Goal: Task Accomplishment & Management: Complete application form

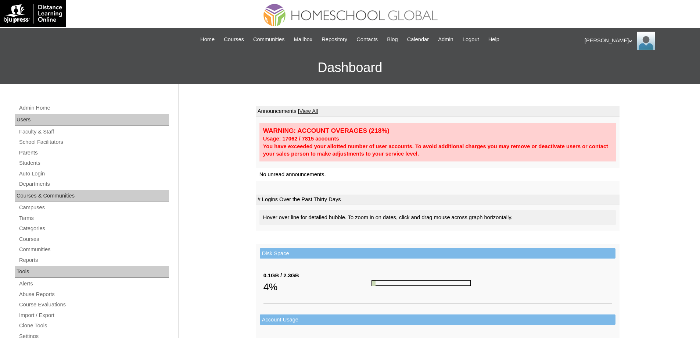
click at [26, 152] on link "Parents" at bounding box center [93, 152] width 151 height 9
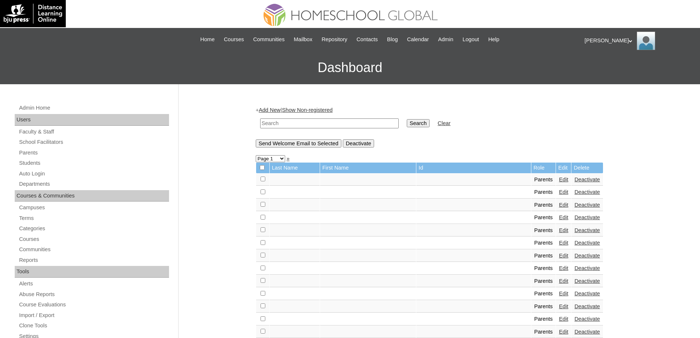
click at [282, 119] on input "text" at bounding box center [329, 123] width 139 height 10
paste input "MHP0241-TECHPH2025"
type input "MHP0241-TECHPH2025"
click at [440, 131] on table "MHP0241-TECHPH2025 Search Clear" at bounding box center [355, 123] width 199 height 19
click at [427, 124] on input "Search" at bounding box center [418, 123] width 23 height 8
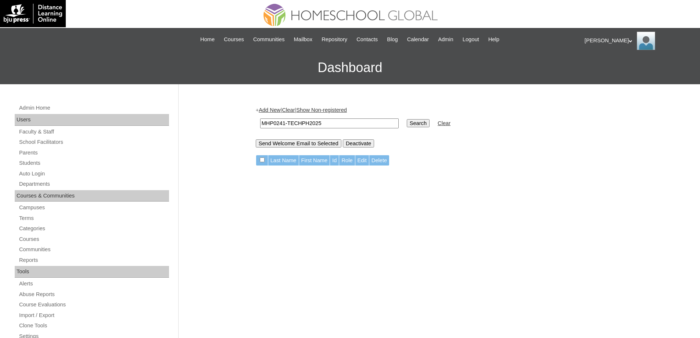
click at [269, 110] on link "Add New" at bounding box center [270, 110] width 22 height 6
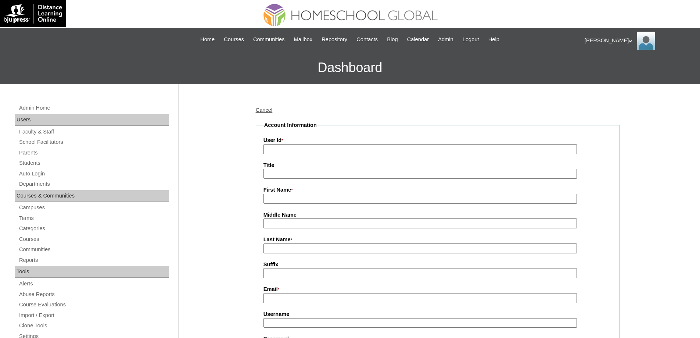
click at [294, 147] on input "User Id *" at bounding box center [419, 149] width 313 height 10
paste input "MHP0241-TECHPH2025"
type input "MHP0241-TECHPH2025"
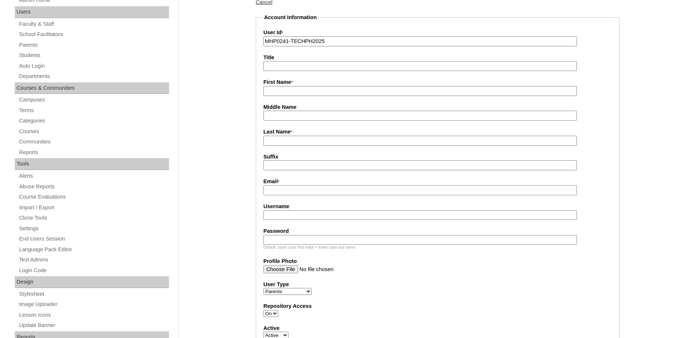
scroll to position [110, 0]
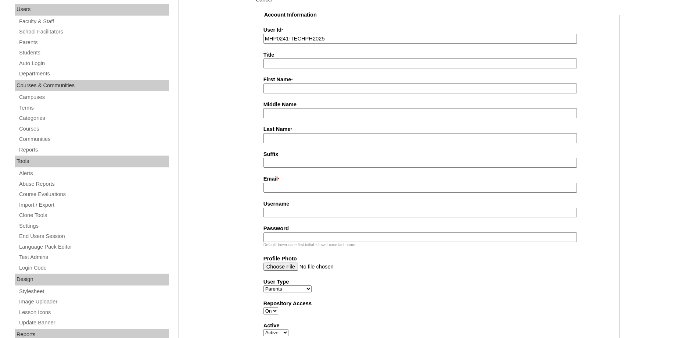
drag, startPoint x: 283, startPoint y: 91, endPoint x: 292, endPoint y: 97, distance: 10.3
click at [283, 91] on input "First Name *" at bounding box center [419, 88] width 313 height 10
paste input "Sharon Joy"
type input "Sharon Joy"
click at [280, 139] on input "Last Name *" at bounding box center [419, 138] width 313 height 10
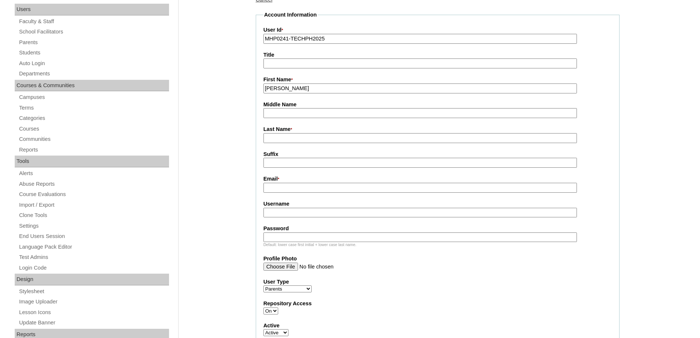
paste input "Ang"
drag, startPoint x: 281, startPoint y: 141, endPoint x: 220, endPoint y: 136, distance: 61.2
type input "Ang"
drag, startPoint x: 310, startPoint y: 92, endPoint x: 134, endPoint y: 79, distance: 175.8
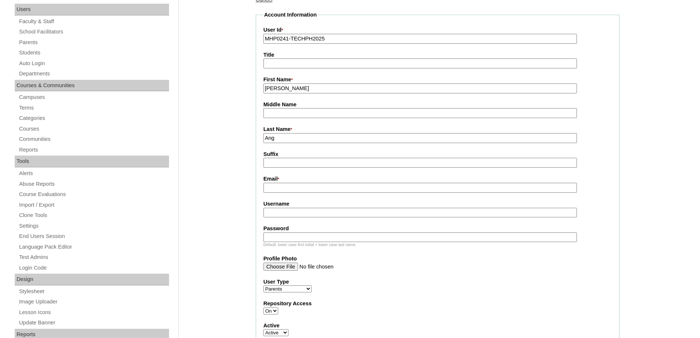
type input "SHARON JOY"
drag, startPoint x: 212, startPoint y: 162, endPoint x: 250, endPoint y: 183, distance: 44.3
click at [262, 184] on fieldset "Account Information User Id * MHP0241-TECHPH2025 Title First Name * SHARON JOY …" at bounding box center [438, 244] width 364 height 467
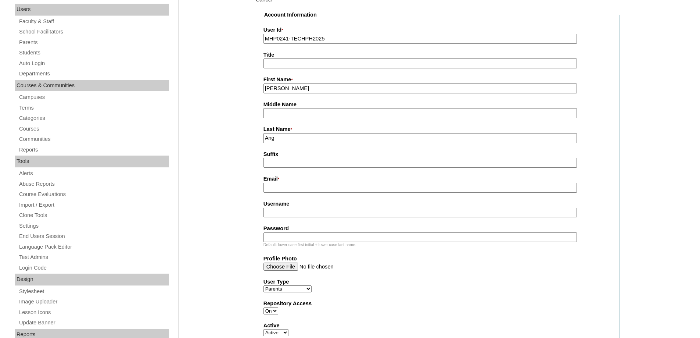
click at [272, 190] on input "Email *" at bounding box center [419, 188] width 313 height 10
paste input "sharonang30@yahoo.com"
type input "sharonang30@yahoo.com"
click at [283, 215] on input "Username" at bounding box center [419, 213] width 313 height 10
paste input "angSJ2025"
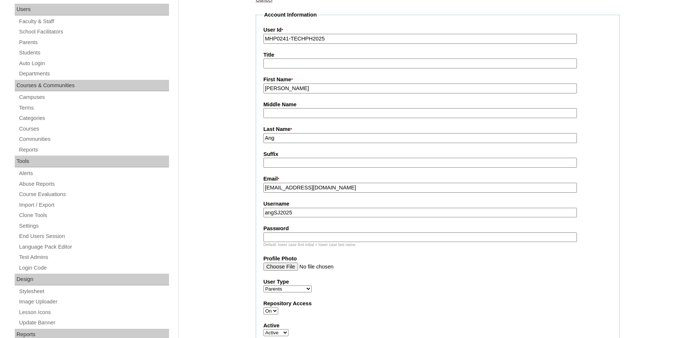
type input "angSJ2025"
click at [291, 238] on input "Password" at bounding box center [419, 237] width 313 height 10
paste input "techSYS834"
type input "techSYS834"
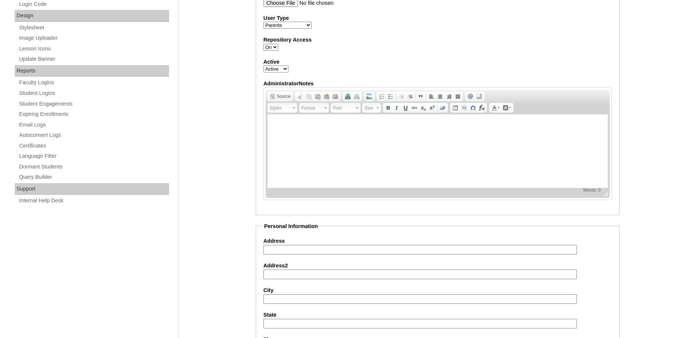
scroll to position [655, 0]
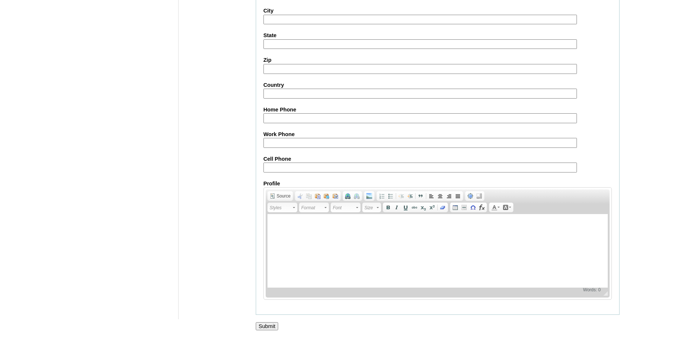
click at [265, 326] on input "Submit" at bounding box center [267, 326] width 23 height 8
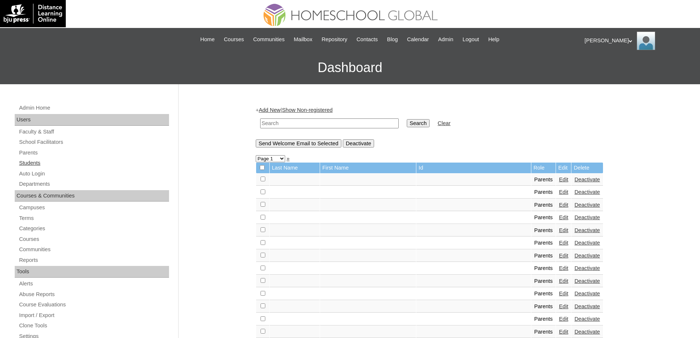
click at [36, 163] on link "Students" at bounding box center [93, 162] width 151 height 9
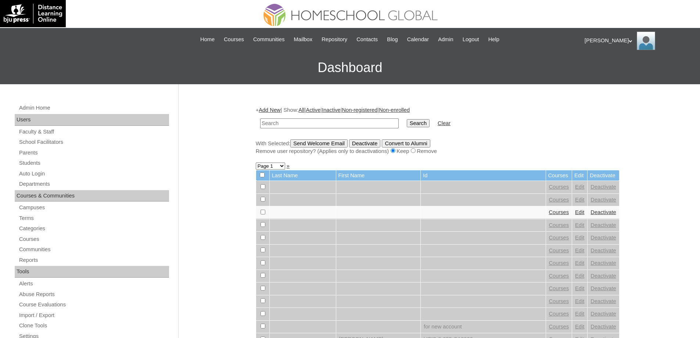
drag, startPoint x: 0, startPoint y: 0, endPoint x: 341, endPoint y: 124, distance: 363.1
click at [319, 124] on input "text" at bounding box center [329, 123] width 139 height 10
type input "MHS00347-TECHPH2025"
click at [418, 124] on input "Search" at bounding box center [418, 123] width 23 height 8
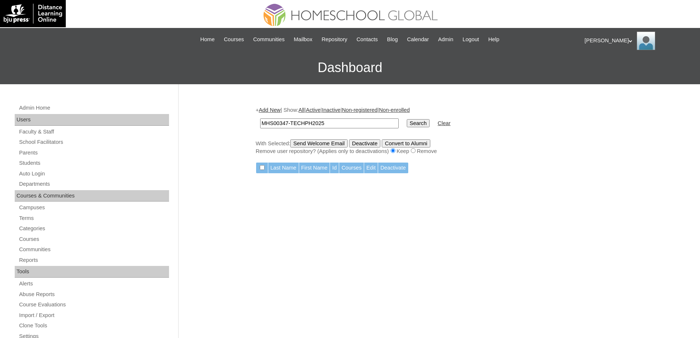
click at [278, 110] on link "Add New" at bounding box center [270, 110] width 22 height 6
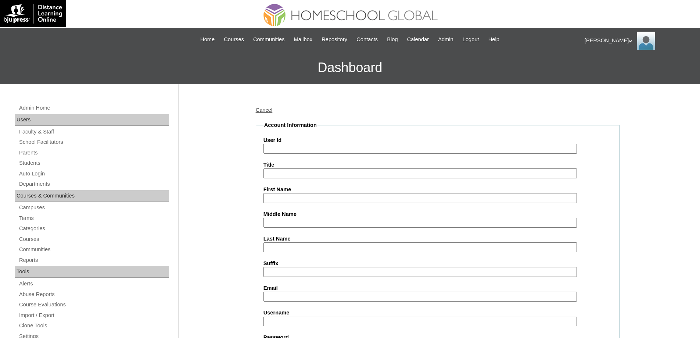
drag, startPoint x: 285, startPoint y: 145, endPoint x: 251, endPoint y: 169, distance: 41.5
click at [285, 145] on input "User Id" at bounding box center [419, 149] width 313 height 10
paste input "MHS00347-TECHPH2025"
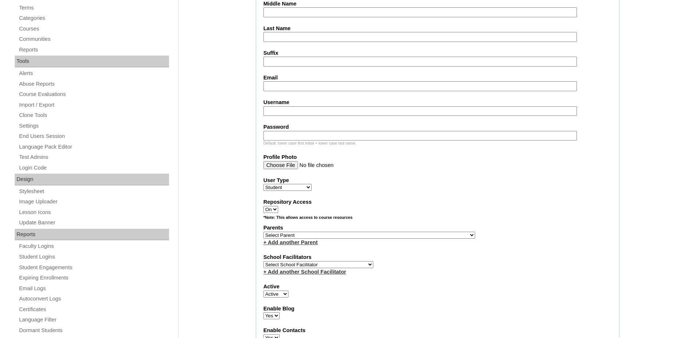
scroll to position [220, 0]
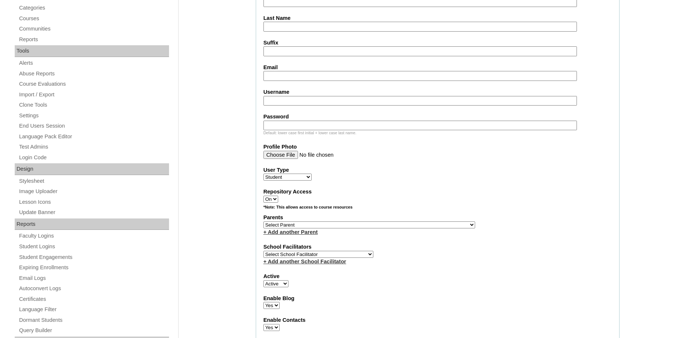
type input "MHS00347-TECHPH2025"
click at [278, 227] on select "Select Parent , , , , , , , , , , , , , , , , , , , , , , , , , , , , , , , , ,…" at bounding box center [369, 224] width 212 height 7
select select "44205"
click at [263, 221] on select "Select Parent , , , , , , , , , , , , , , , , , , , , , , , , , , , , , , , , ,…" at bounding box center [369, 224] width 212 height 7
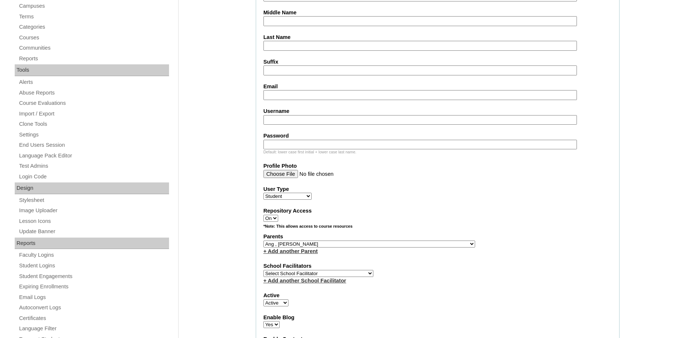
scroll to position [73, 0]
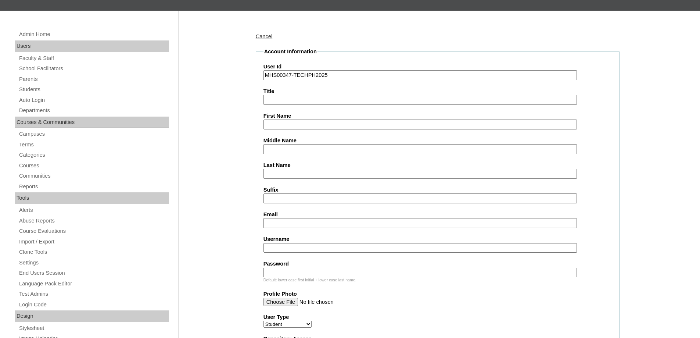
click at [291, 126] on input "First Name" at bounding box center [419, 124] width 313 height 10
paste input "Josiah"
type input "Josiah"
click at [298, 144] on input "Middle Name" at bounding box center [419, 149] width 313 height 10
paste input "Garcia"
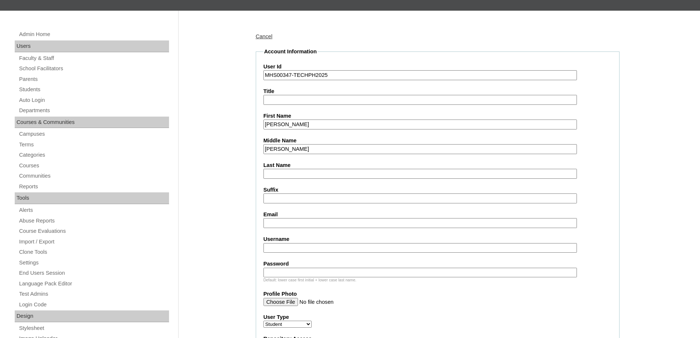
type input "Garcia"
click at [273, 173] on input "Last Name" at bounding box center [419, 174] width 313 height 10
paste input "Ang"
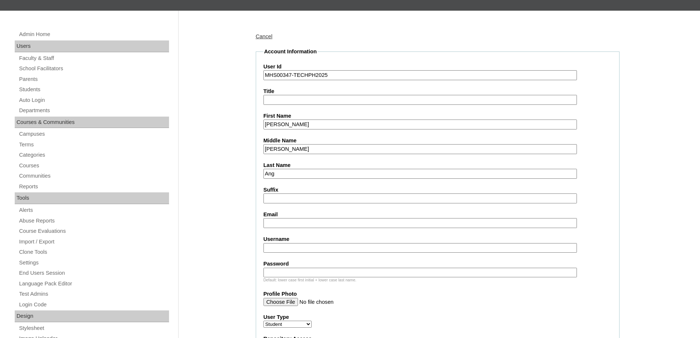
type input "Ang"
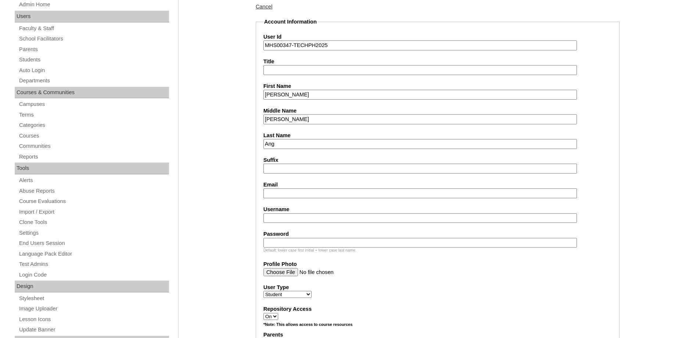
scroll to position [184, 0]
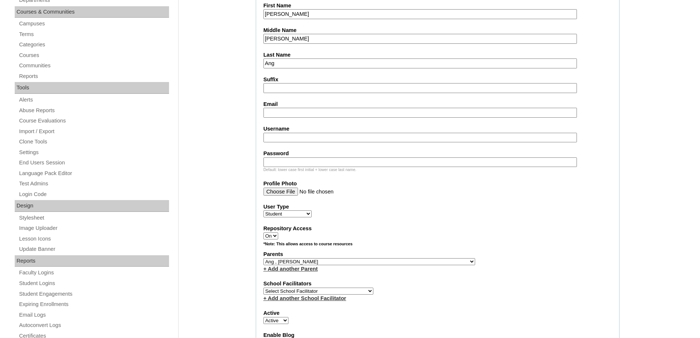
click at [279, 91] on input "Suffix" at bounding box center [419, 88] width 313 height 10
drag, startPoint x: 278, startPoint y: 111, endPoint x: 286, endPoint y: 118, distance: 10.7
click at [278, 111] on input "Email" at bounding box center [419, 113] width 313 height 10
paste input "sharonang30@yahoo.com"
type input "sharonang30@yahoo.com"
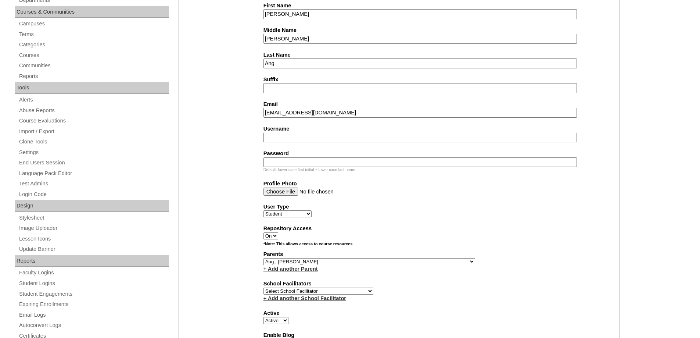
click at [275, 144] on fieldset "Account Information User Id MHS00347-TECHPH2025 Title First Name Josiah Middle …" at bounding box center [438, 235] width 364 height 594
click at [274, 141] on input "Username" at bounding box center [419, 138] width 313 height 10
paste input "josiahang"
type input "josiahang"
click at [299, 162] on input "Password" at bounding box center [419, 162] width 313 height 10
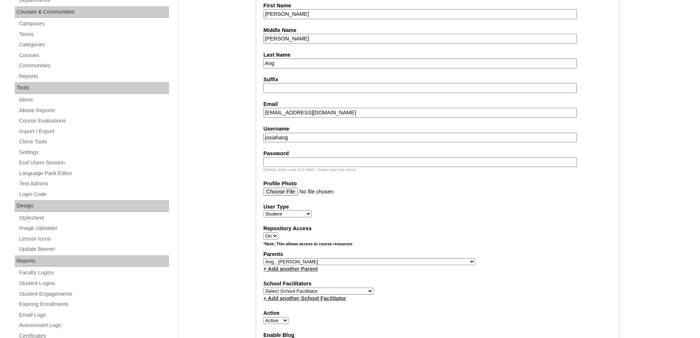
paste input "250007304"
type input "250007304"
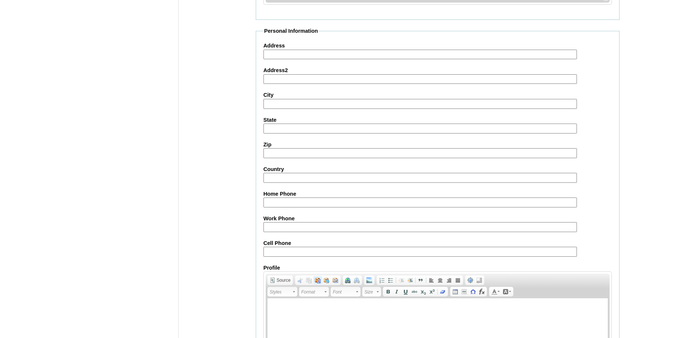
scroll to position [780, 0]
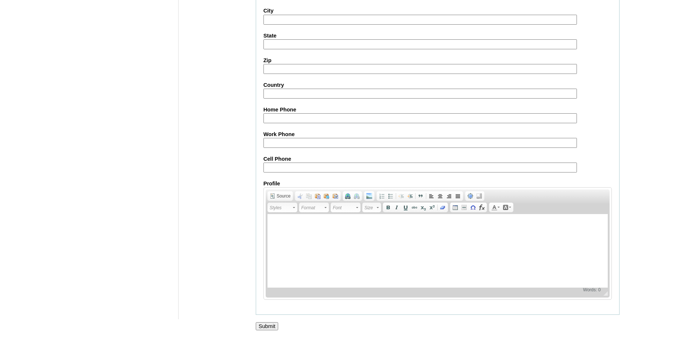
click at [269, 324] on input "Submit" at bounding box center [267, 326] width 23 height 8
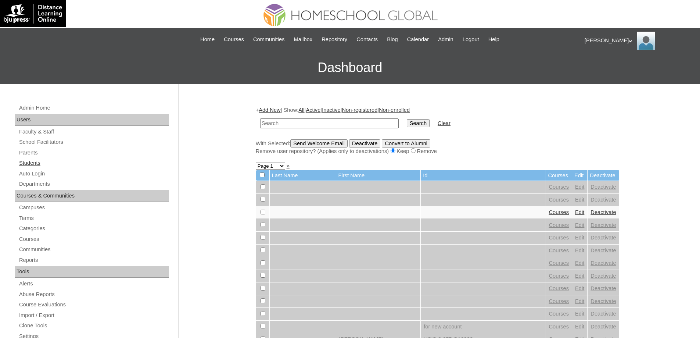
click at [70, 162] on link "Students" at bounding box center [93, 162] width 151 height 9
drag, startPoint x: 297, startPoint y: 120, endPoint x: 309, endPoint y: 121, distance: 12.1
click at [297, 120] on input "text" at bounding box center [329, 123] width 139 height 10
paste input "MHS00347-TECHPH2025"
type input "MHS00347-TECHPH2025"
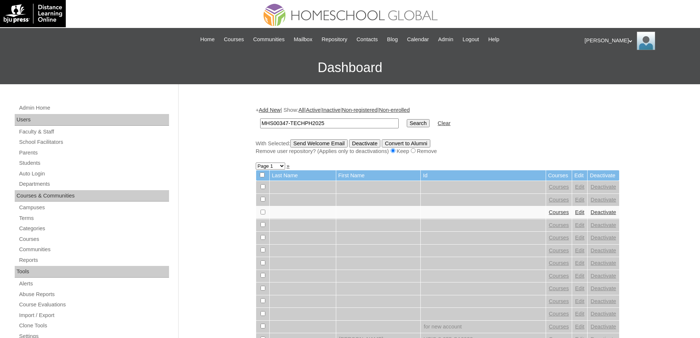
click at [427, 124] on input "Search" at bounding box center [418, 123] width 23 height 8
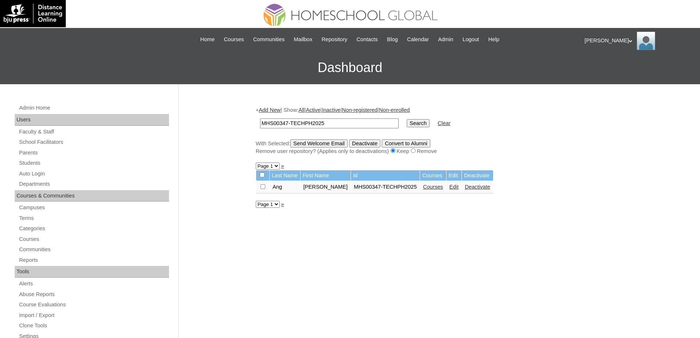
click at [423, 192] on td "Courses" at bounding box center [433, 187] width 26 height 12
click at [428, 189] on link "Courses" at bounding box center [433, 187] width 20 height 6
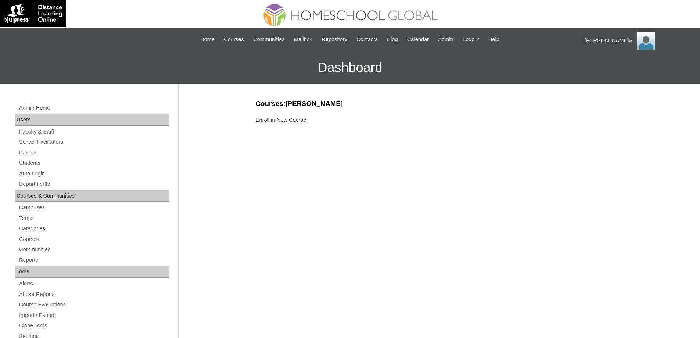
click at [279, 120] on link "Enroll in New Course" at bounding box center [281, 120] width 51 height 6
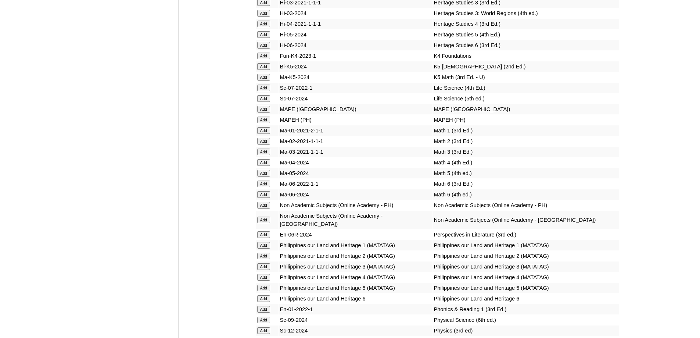
scroll to position [2756, 0]
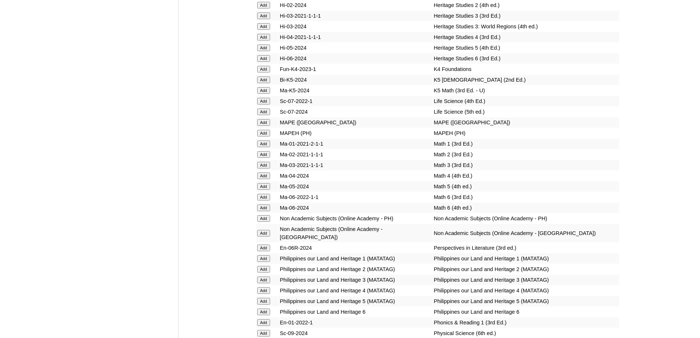
click at [261, 83] on input "Add" at bounding box center [263, 79] width 13 height 7
click at [262, 94] on input "Add" at bounding box center [263, 90] width 13 height 7
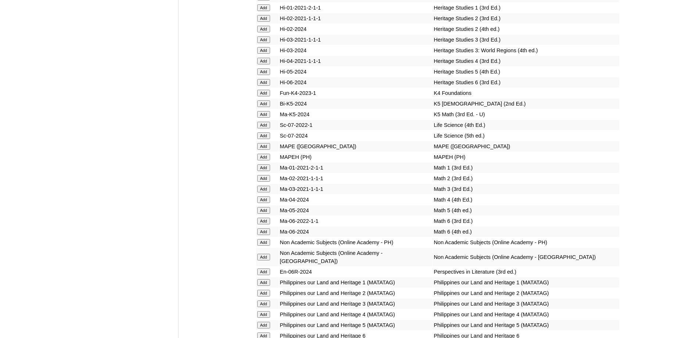
scroll to position [2609, 0]
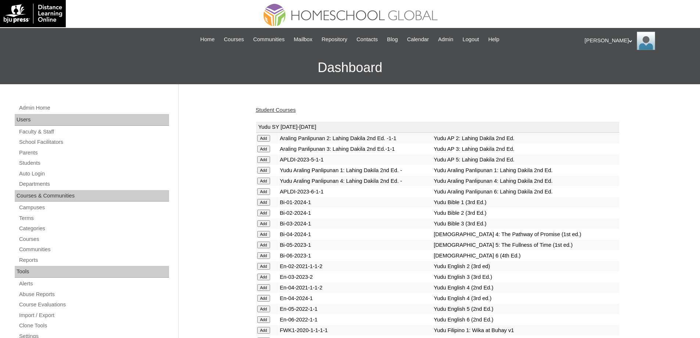
drag, startPoint x: 697, startPoint y: 53, endPoint x: 705, endPoint y: 59, distance: 9.7
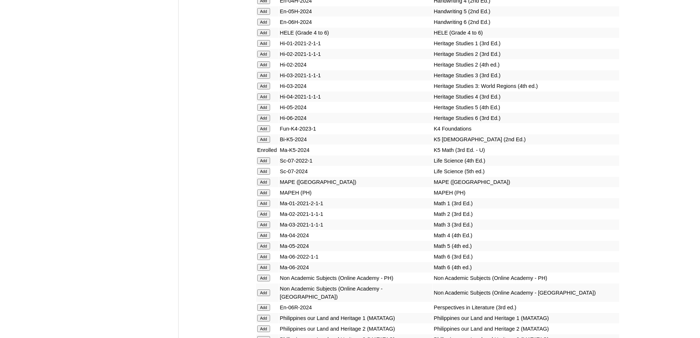
scroll to position [2699, 0]
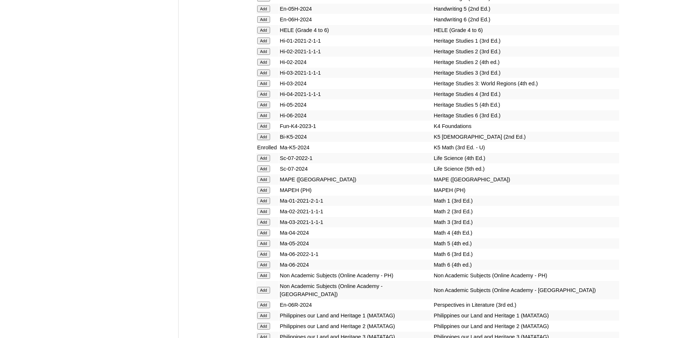
click at [262, 140] on input "Add" at bounding box center [263, 136] width 13 height 7
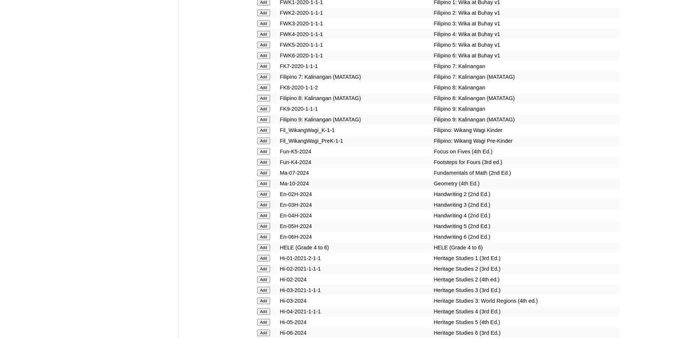
scroll to position [2479, 0]
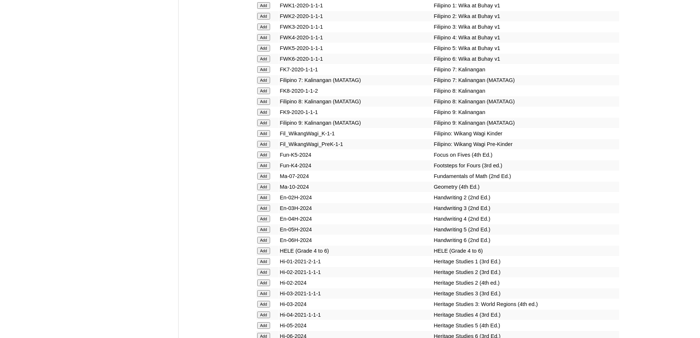
click at [261, 158] on input "Add" at bounding box center [263, 154] width 13 height 7
click at [261, 137] on input "Add" at bounding box center [263, 133] width 13 height 7
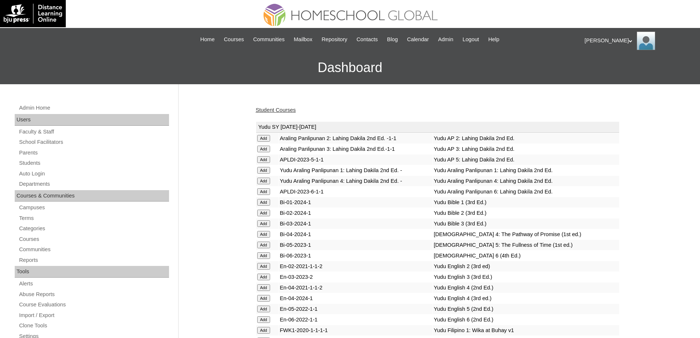
click at [289, 110] on link "Student Courses" at bounding box center [276, 110] width 40 height 6
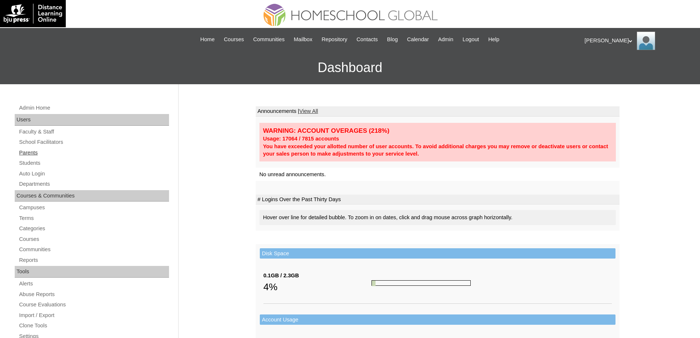
click at [55, 151] on link "Parents" at bounding box center [93, 152] width 151 height 9
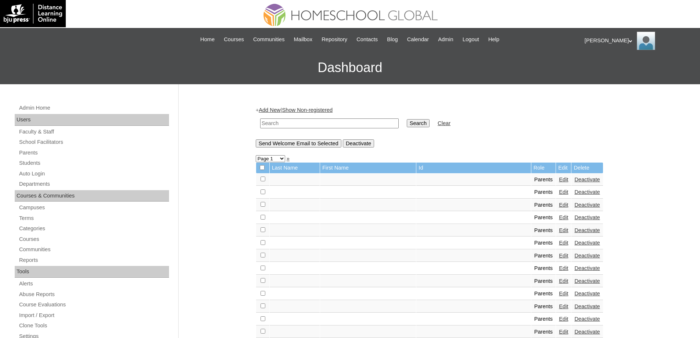
click at [369, 127] on input "text" at bounding box center [329, 123] width 139 height 10
paste input "MHP00164-TECHPH2023"
type input "MHP00164-TECHPH2023"
click at [426, 124] on input "Search" at bounding box center [418, 123] width 23 height 8
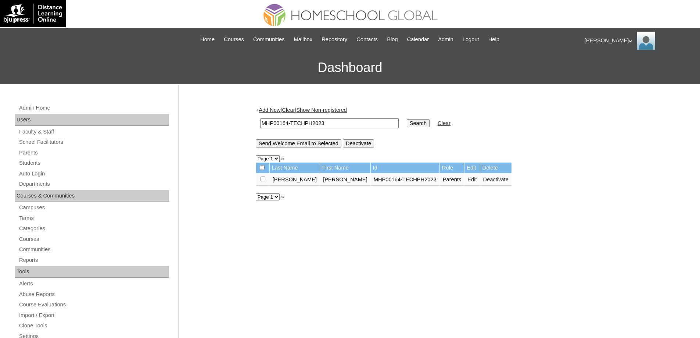
click at [467, 180] on link "Edit" at bounding box center [471, 179] width 9 height 6
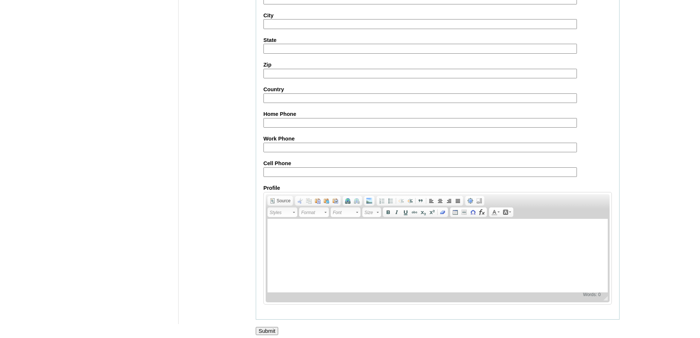
scroll to position [628, 0]
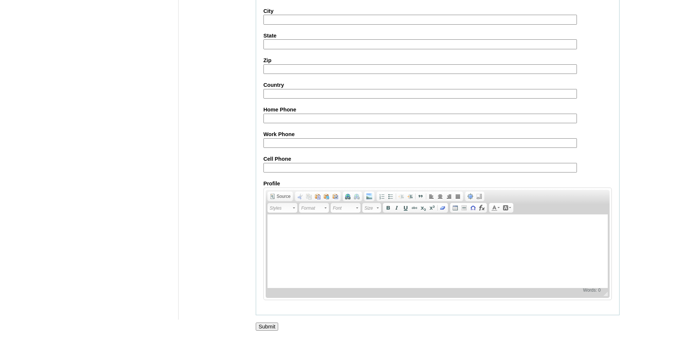
click at [266, 325] on input "Submit" at bounding box center [267, 326] width 23 height 8
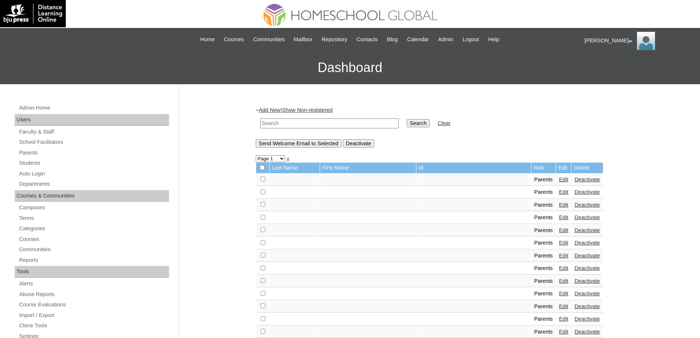
click at [280, 126] on input "text" at bounding box center [329, 123] width 139 height 10
paste input "MHS0221-TECHPH2023"
type input "MHS0221-TECHPH2023"
click at [428, 122] on input "Search" at bounding box center [418, 123] width 23 height 8
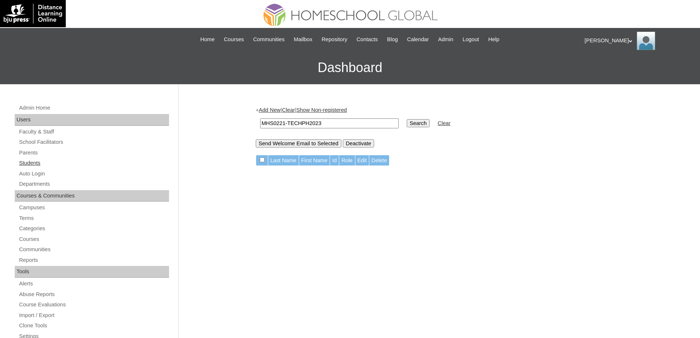
click at [72, 161] on link "Students" at bounding box center [93, 162] width 151 height 9
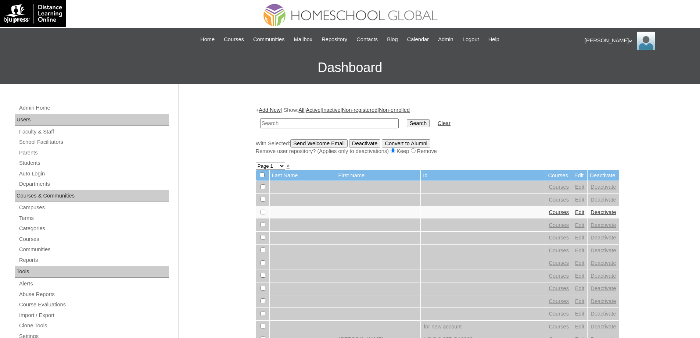
click at [358, 126] on input "text" at bounding box center [329, 123] width 139 height 10
type input "MHS0221-TECHPH2023"
click at [423, 124] on input "Search" at bounding box center [418, 123] width 23 height 8
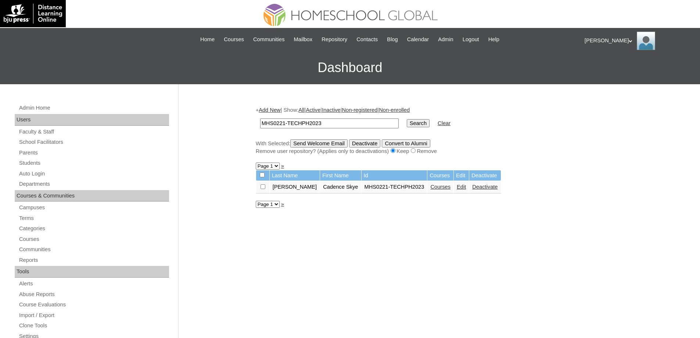
click at [434, 189] on link "Courses" at bounding box center [440, 187] width 20 height 6
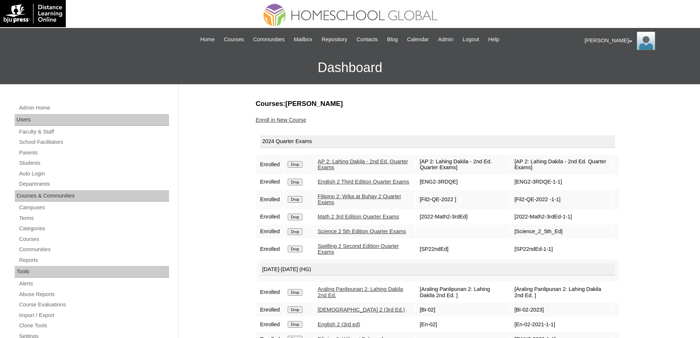
click at [299, 164] on input "Drop" at bounding box center [295, 164] width 14 height 7
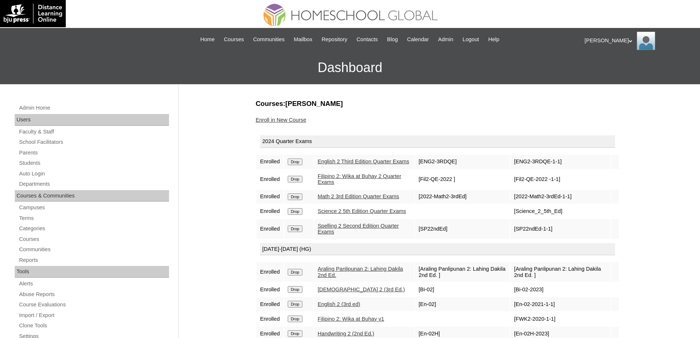
click at [302, 164] on input "Drop" at bounding box center [295, 161] width 14 height 7
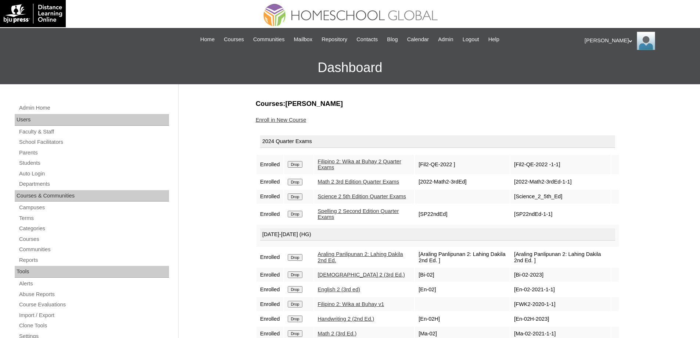
drag, startPoint x: 0, startPoint y: 0, endPoint x: 387, endPoint y: 24, distance: 388.1
click at [301, 165] on input "Drop" at bounding box center [295, 164] width 14 height 7
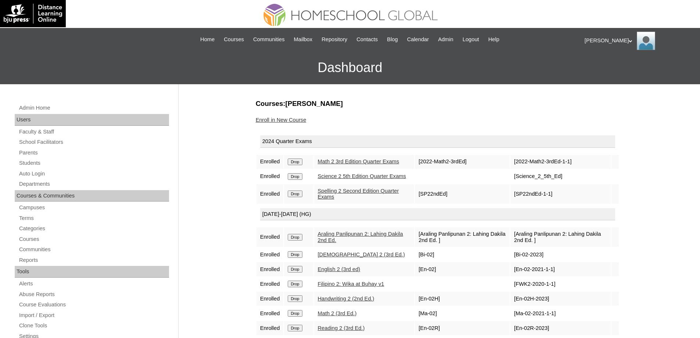
click at [300, 165] on input "Drop" at bounding box center [295, 161] width 14 height 7
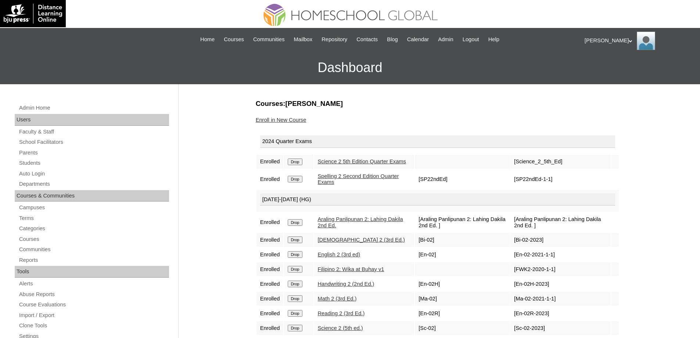
drag, startPoint x: 0, startPoint y: 0, endPoint x: 389, endPoint y: 27, distance: 390.1
click at [300, 164] on input "Drop" at bounding box center [295, 161] width 14 height 7
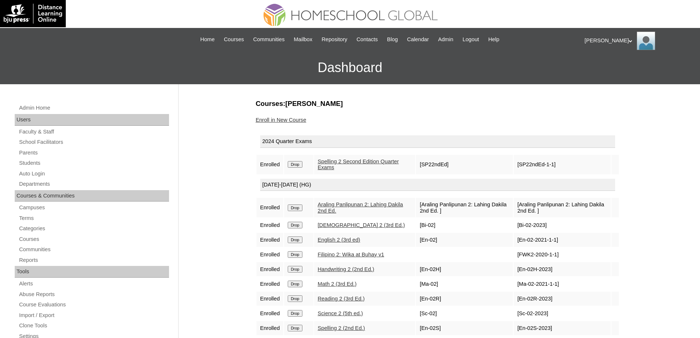
click at [302, 165] on input "Drop" at bounding box center [295, 164] width 14 height 7
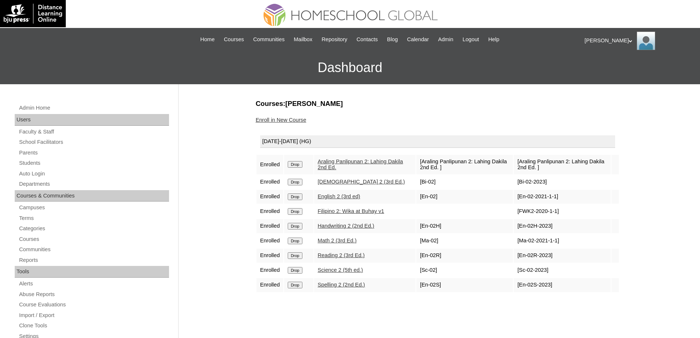
click at [297, 164] on input "Drop" at bounding box center [295, 164] width 14 height 7
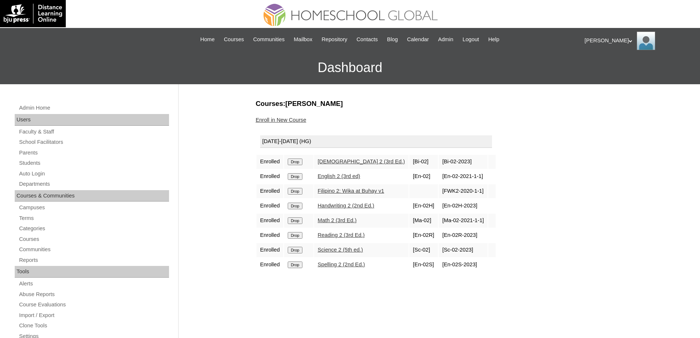
click at [298, 162] on input "Drop" at bounding box center [295, 161] width 14 height 7
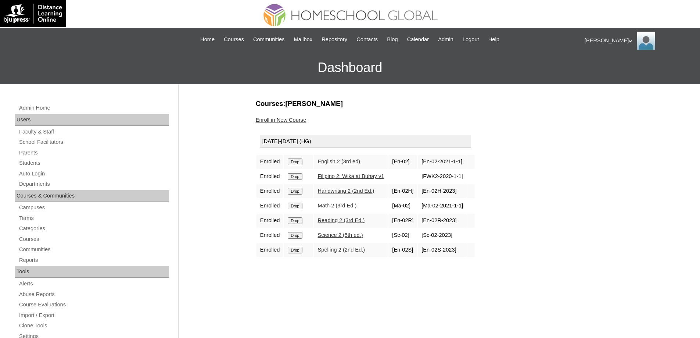
click at [295, 162] on input "Drop" at bounding box center [295, 161] width 14 height 7
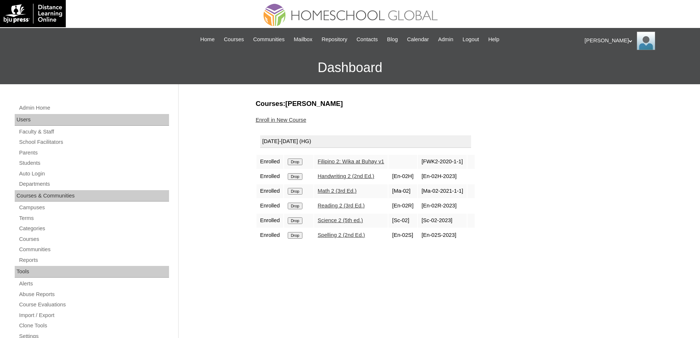
click at [299, 160] on input "Drop" at bounding box center [295, 161] width 14 height 7
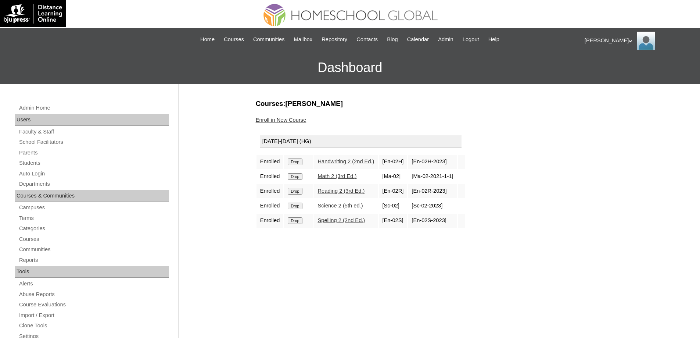
click at [298, 160] on input "Drop" at bounding box center [295, 161] width 14 height 7
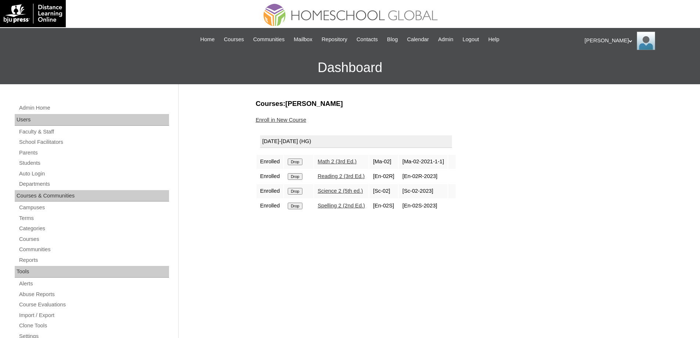
click at [302, 162] on input "Drop" at bounding box center [295, 161] width 14 height 7
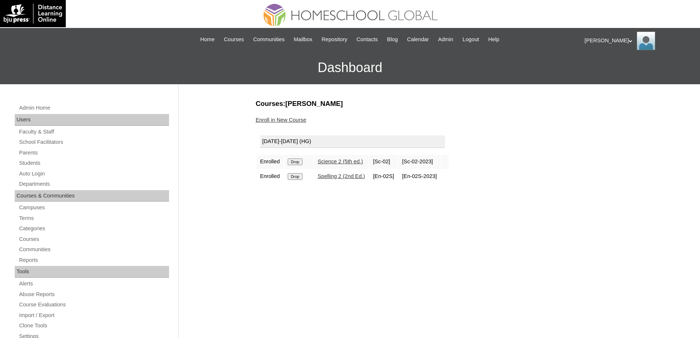
click at [299, 161] on input "Drop" at bounding box center [295, 161] width 14 height 7
drag, startPoint x: 0, startPoint y: 0, endPoint x: 390, endPoint y: 26, distance: 390.4
click at [299, 160] on input "Drop" at bounding box center [295, 161] width 14 height 7
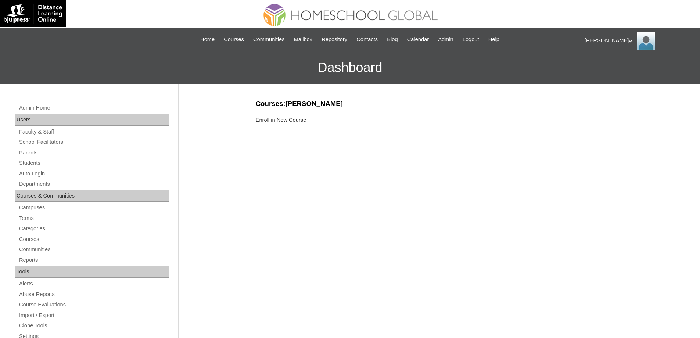
drag, startPoint x: 0, startPoint y: 0, endPoint x: 276, endPoint y: 134, distance: 307.0
click at [283, 120] on link "Enroll in New Course" at bounding box center [281, 120] width 51 height 6
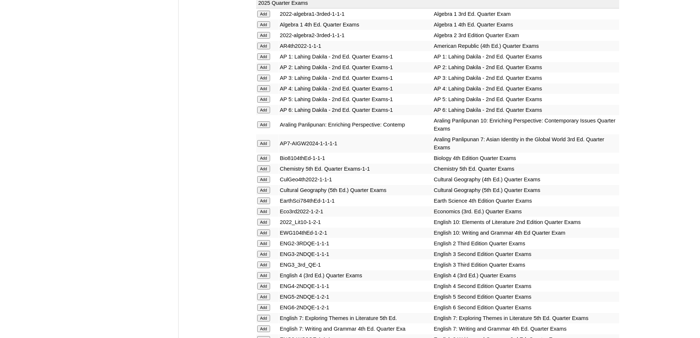
scroll to position [661, 0]
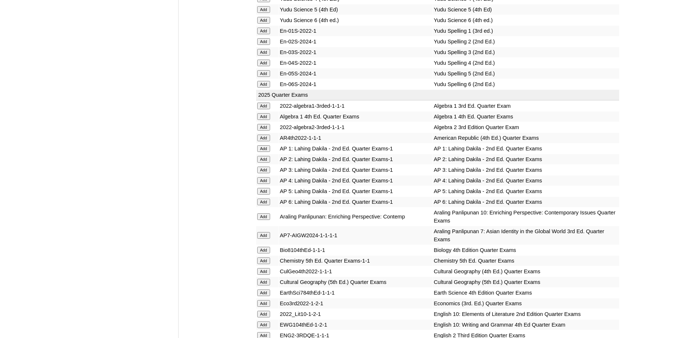
click at [266, 173] on input "Add" at bounding box center [263, 169] width 13 height 7
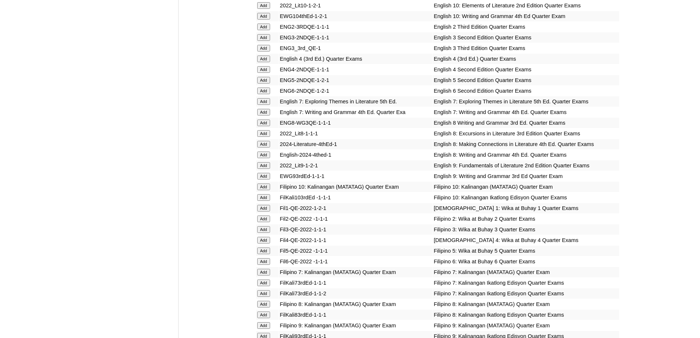
scroll to position [992, 0]
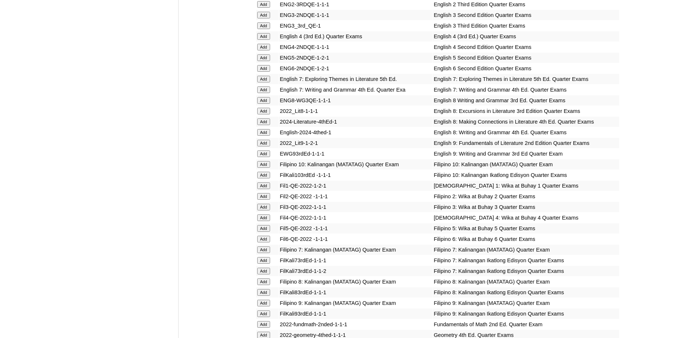
click at [268, 210] on input "Add" at bounding box center [263, 207] width 13 height 7
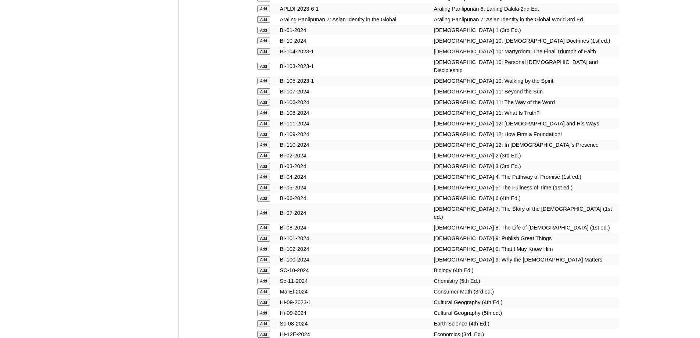
scroll to position [1962, 0]
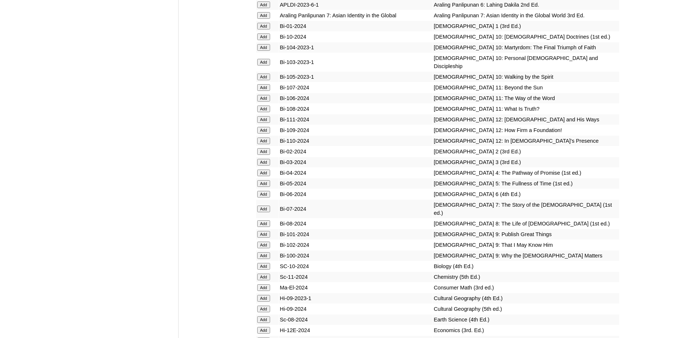
click at [266, 165] on input "Add" at bounding box center [263, 162] width 13 height 7
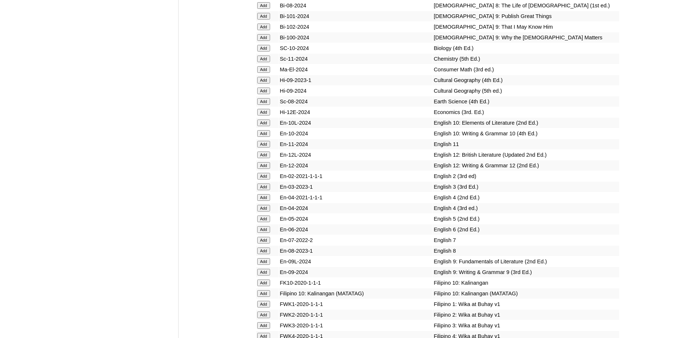
scroll to position [2183, 0]
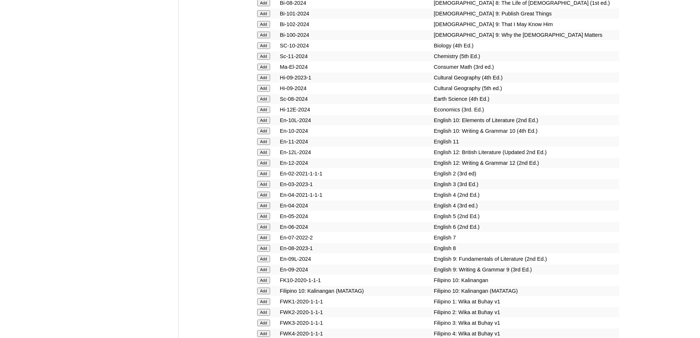
click at [263, 187] on input "Add" at bounding box center [263, 184] width 13 height 7
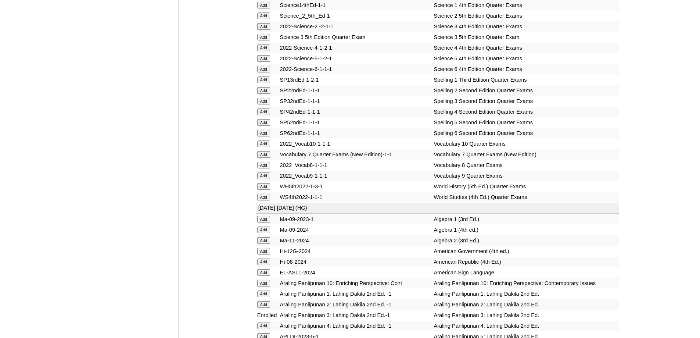
scroll to position [2373, 0]
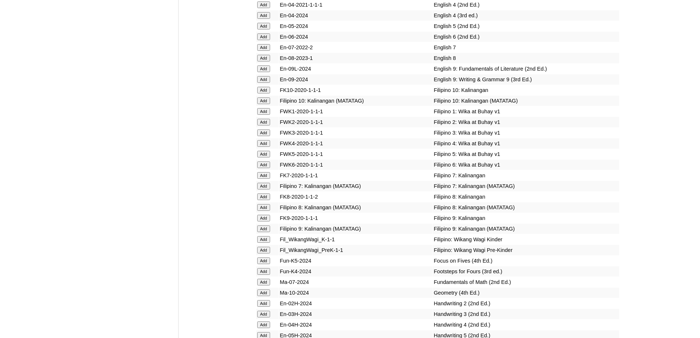
click at [265, 136] on input "Add" at bounding box center [263, 132] width 13 height 7
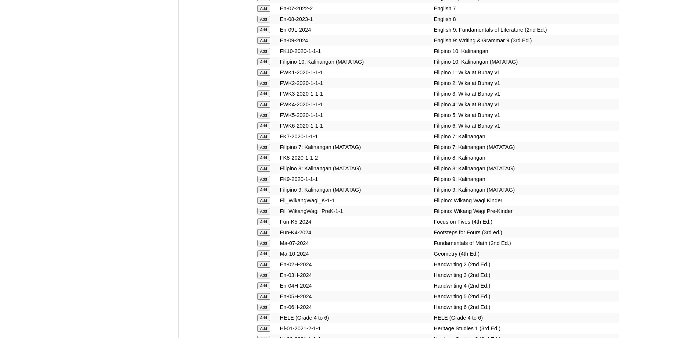
scroll to position [2520, 0]
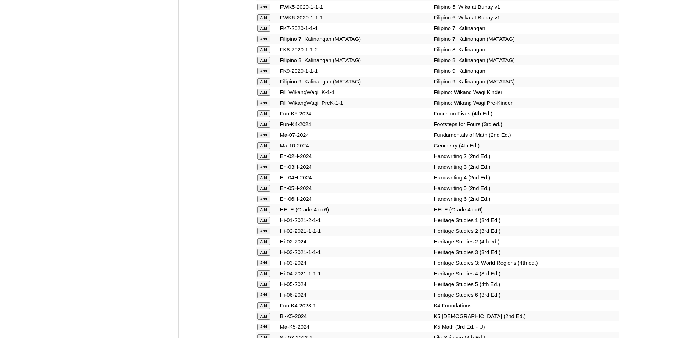
click at [261, 170] on input "Add" at bounding box center [263, 167] width 13 height 7
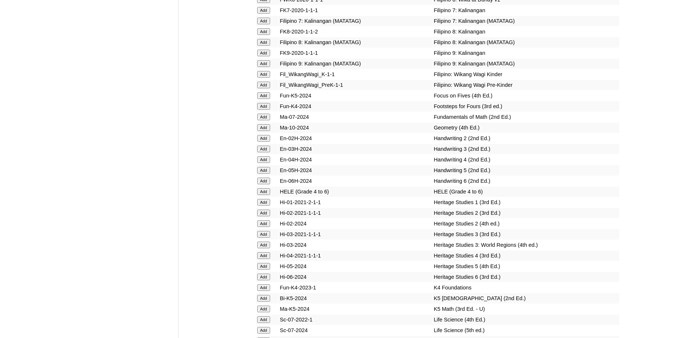
scroll to position [2593, 0]
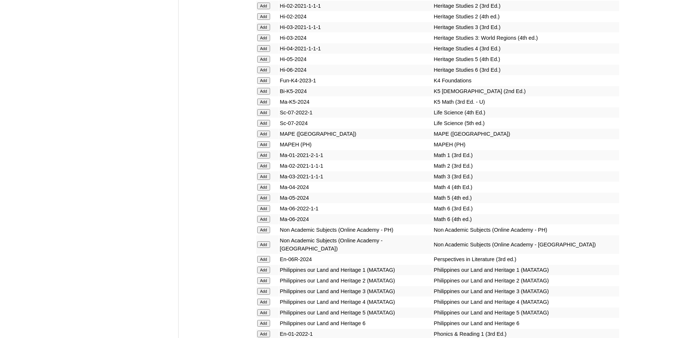
scroll to position [2769, 0]
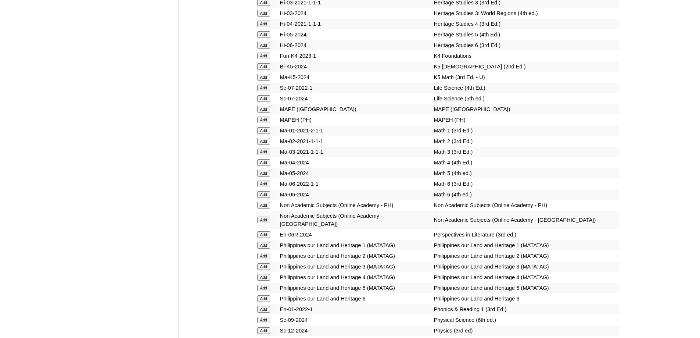
click at [265, 123] on input "Add" at bounding box center [263, 119] width 13 height 7
click at [268, 155] on input "Add" at bounding box center [263, 151] width 13 height 7
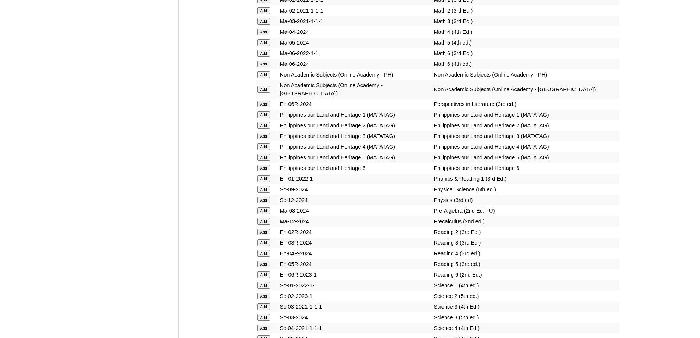
scroll to position [2990, 0]
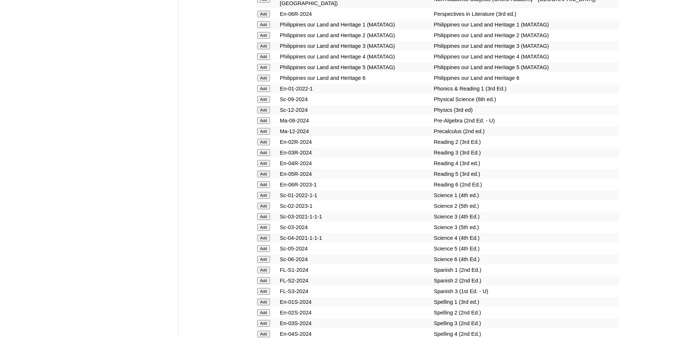
click at [268, 156] on input "Add" at bounding box center [263, 152] width 13 height 7
click at [266, 156] on input "Add" at bounding box center [263, 152] width 13 height 7
drag, startPoint x: 266, startPoint y: 216, endPoint x: 518, endPoint y: 176, distance: 255.7
click at [266, 156] on input "Add" at bounding box center [263, 152] width 13 height 7
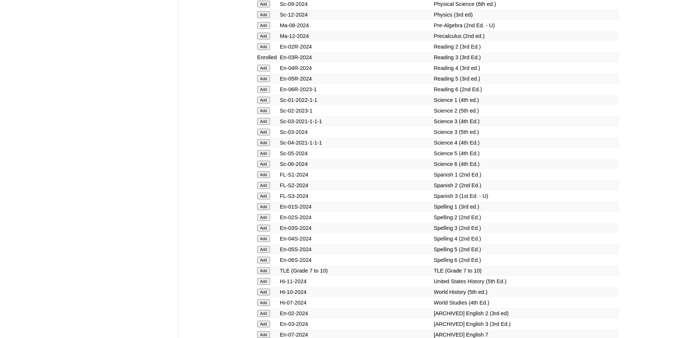
scroll to position [3090, 0]
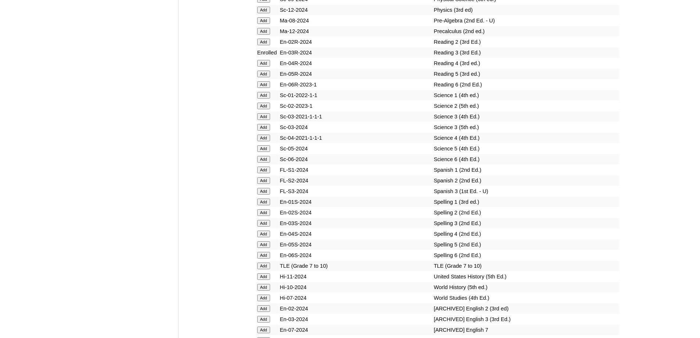
click at [262, 130] on input "Add" at bounding box center [263, 127] width 13 height 7
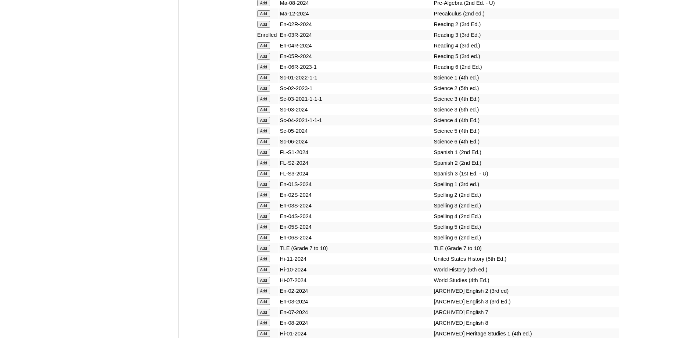
scroll to position [3163, 0]
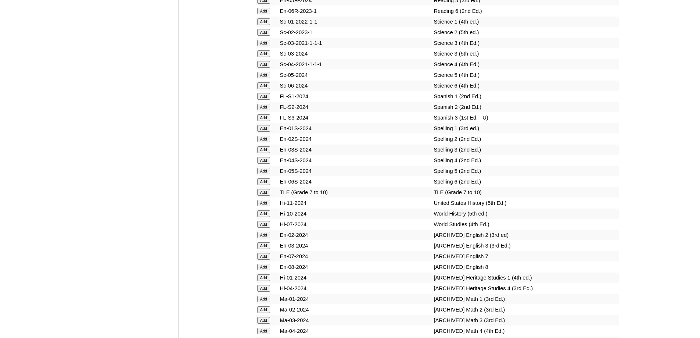
click at [267, 153] on input "Add" at bounding box center [263, 149] width 13 height 7
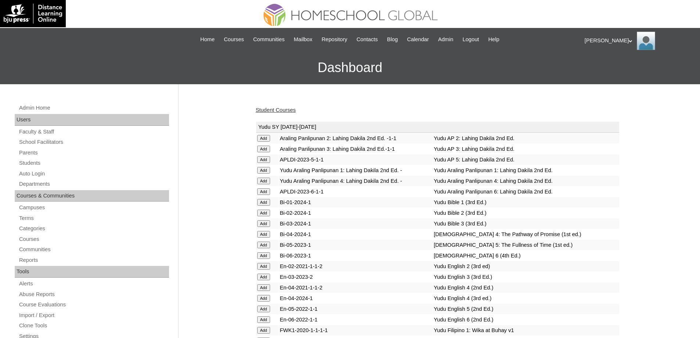
click at [277, 112] on link "Student Courses" at bounding box center [276, 110] width 40 height 6
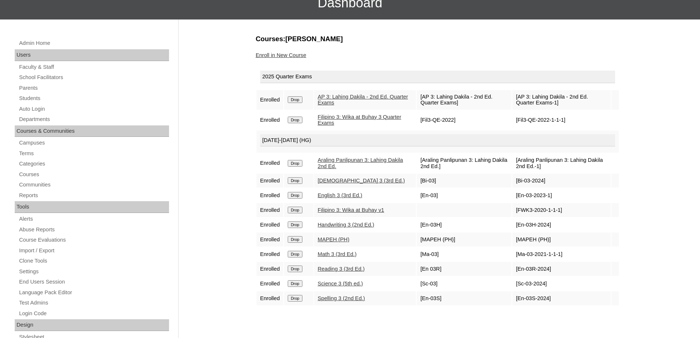
scroll to position [73, 0]
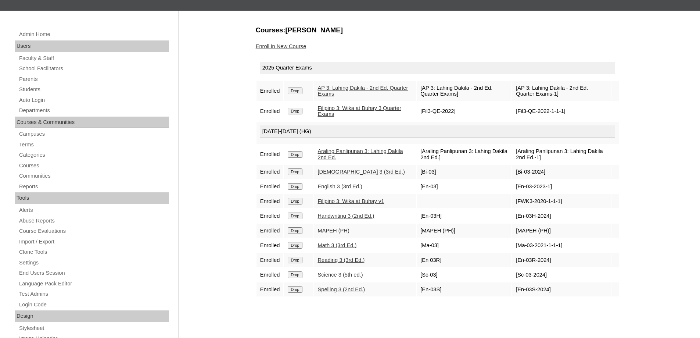
click at [288, 46] on link "Enroll in New Course" at bounding box center [281, 46] width 51 height 6
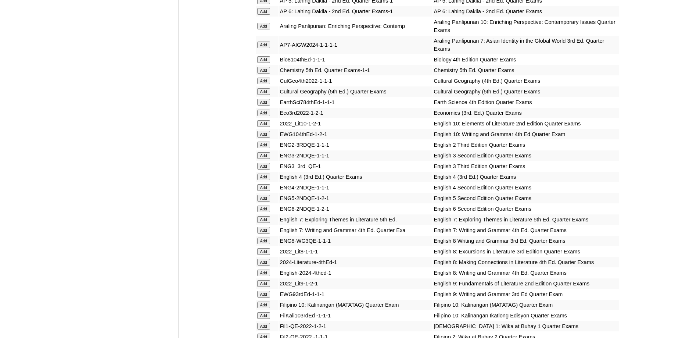
scroll to position [879, 0]
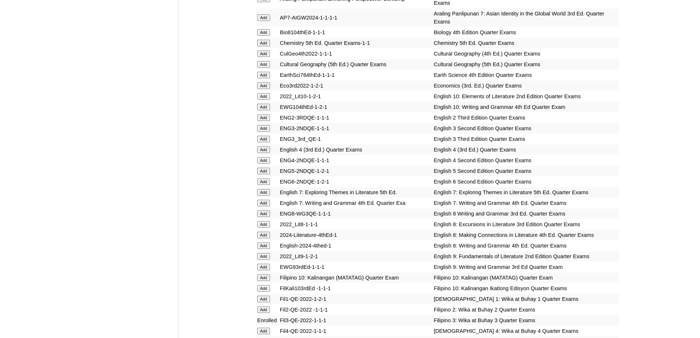
click at [262, 142] on input "Add" at bounding box center [263, 139] width 13 height 7
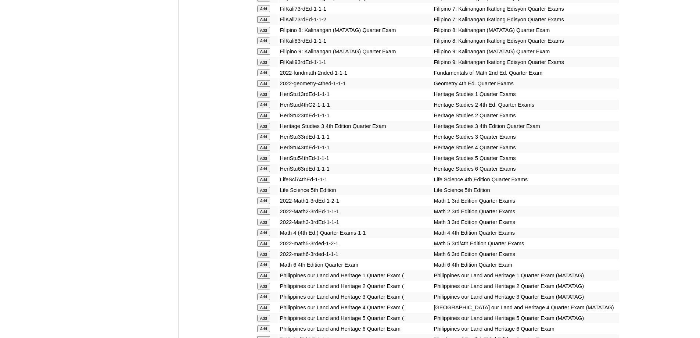
scroll to position [1246, 0]
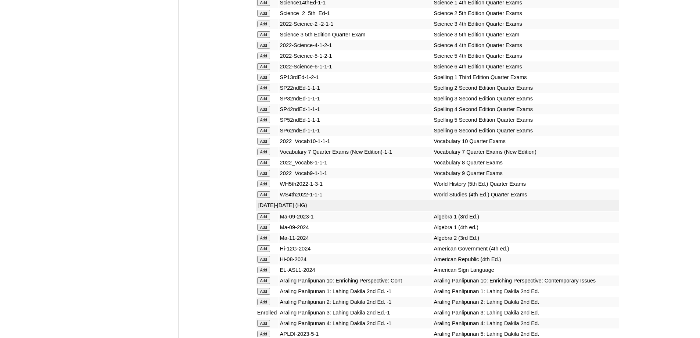
scroll to position [1601, 0]
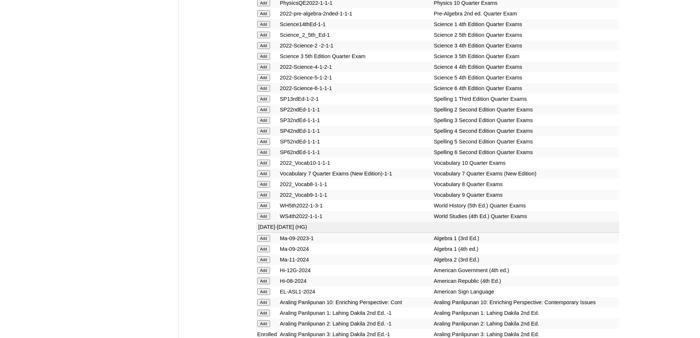
click at [264, 60] on input "Add" at bounding box center [263, 56] width 13 height 7
click at [268, 123] on input "Add" at bounding box center [263, 120] width 13 height 7
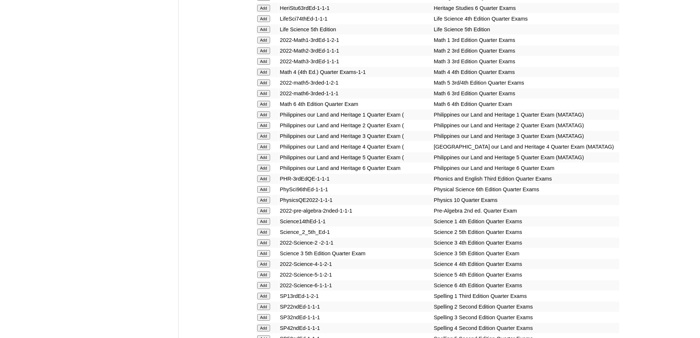
scroll to position [1381, 0]
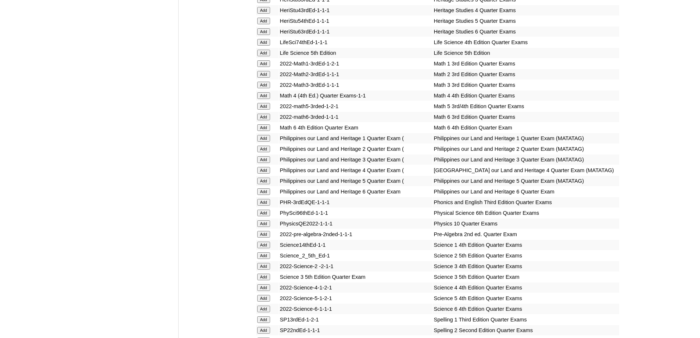
drag, startPoint x: 272, startPoint y: 121, endPoint x: 264, endPoint y: 118, distance: 8.0
click at [270, 90] on td "Add" at bounding box center [267, 85] width 22 height 10
click at [264, 88] on input "Add" at bounding box center [263, 85] width 13 height 7
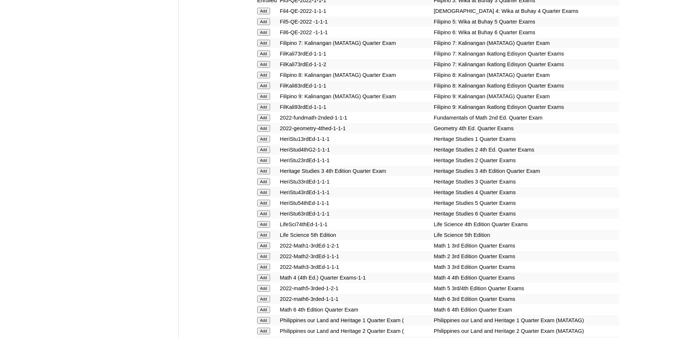
scroll to position [1197, 0]
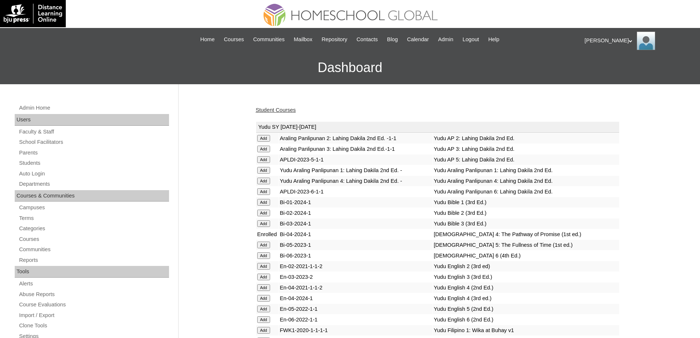
click at [290, 112] on link "Student Courses" at bounding box center [276, 110] width 40 height 6
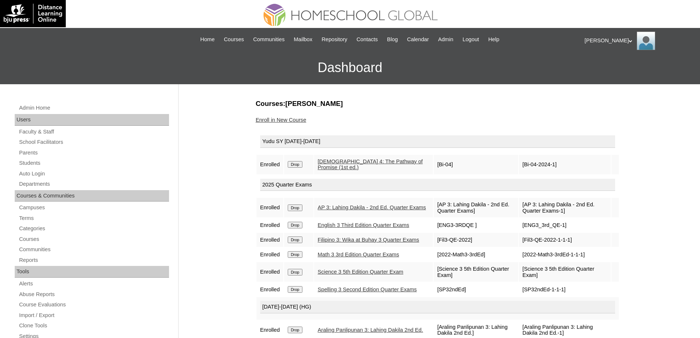
click at [308, 162] on form "Drop" at bounding box center [299, 164] width 22 height 6
click at [298, 162] on input "Drop" at bounding box center [295, 164] width 14 height 7
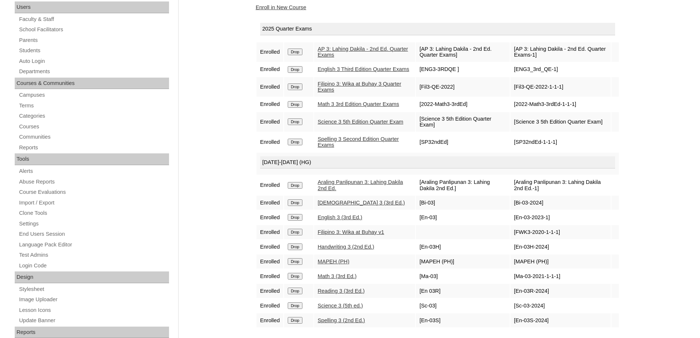
scroll to position [147, 0]
